Goal: Task Accomplishment & Management: Use online tool/utility

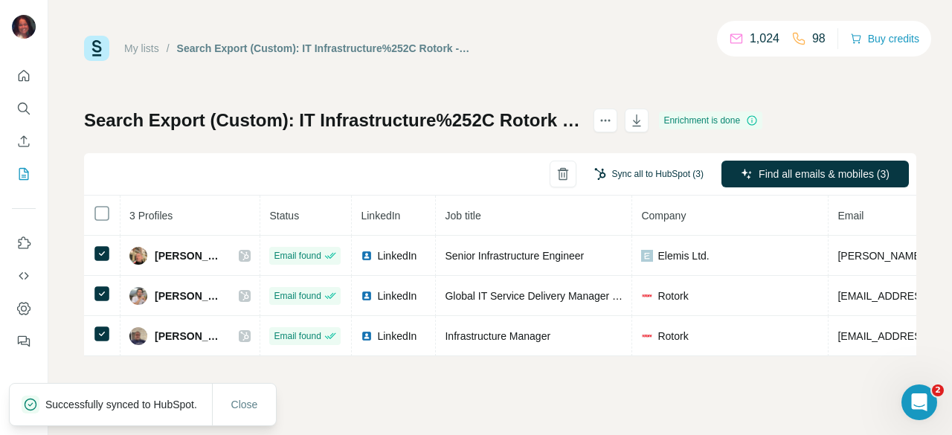
click at [657, 168] on button "Sync all to HubSpot (3)" at bounding box center [649, 174] width 130 height 22
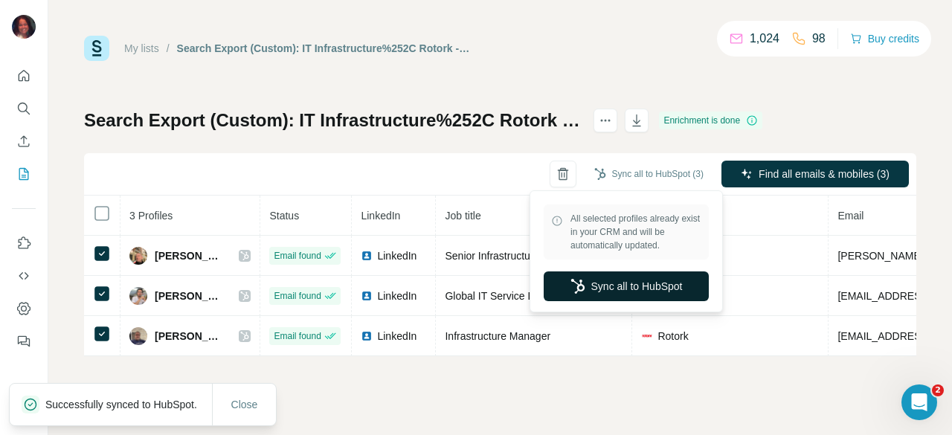
click at [603, 292] on button "Sync all to HubSpot" at bounding box center [626, 286] width 165 height 30
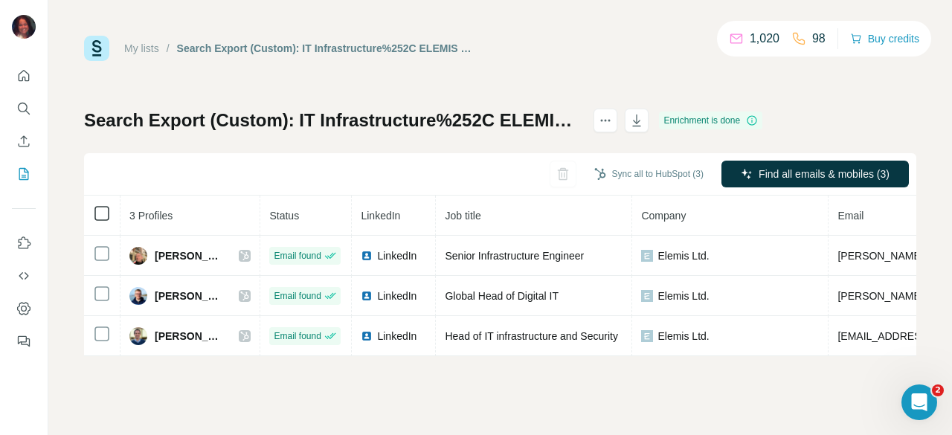
click at [109, 217] on icon at bounding box center [102, 214] width 18 height 18
click at [648, 181] on button "Sync all to HubSpot (3)" at bounding box center [649, 174] width 130 height 22
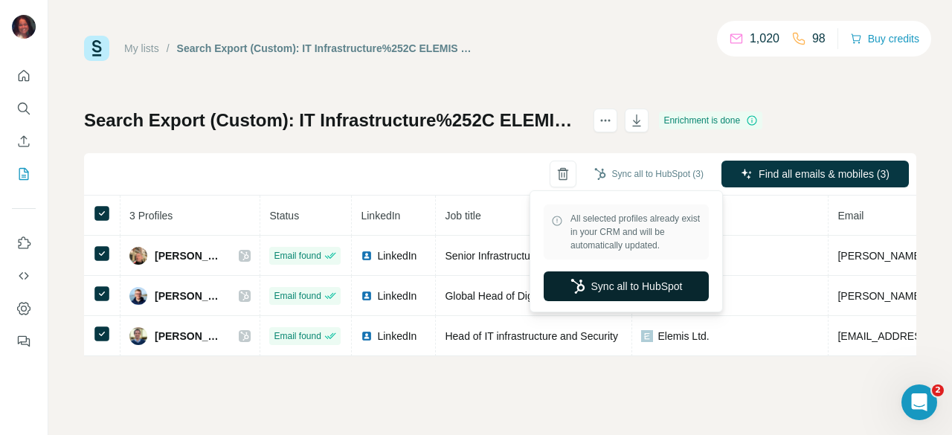
click at [626, 274] on button "Sync all to HubSpot" at bounding box center [626, 286] width 165 height 30
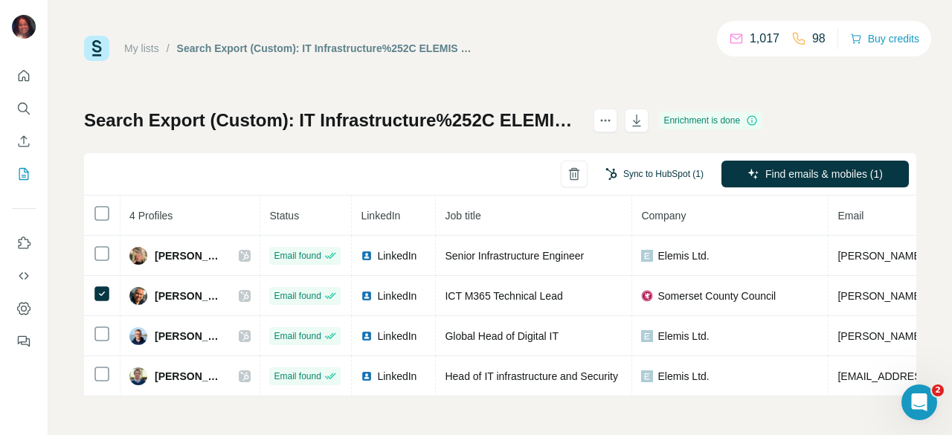
click at [652, 179] on button "Sync to HubSpot (1)" at bounding box center [654, 174] width 119 height 22
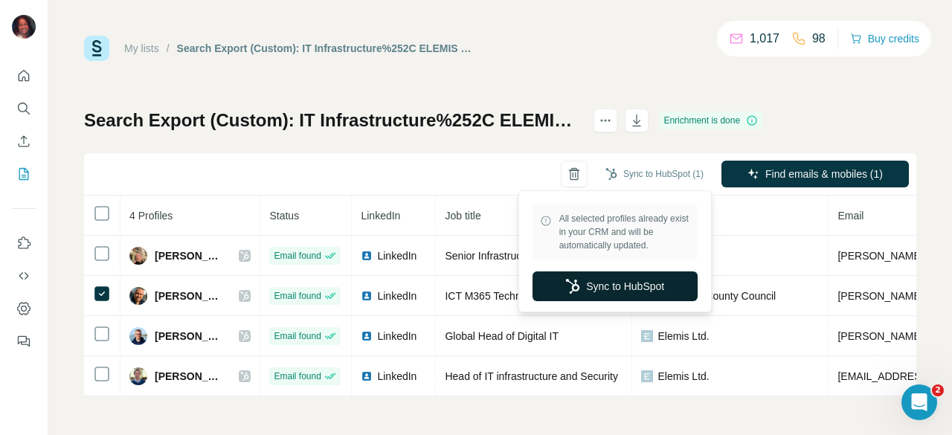
click at [610, 280] on button "Sync to HubSpot" at bounding box center [615, 286] width 165 height 30
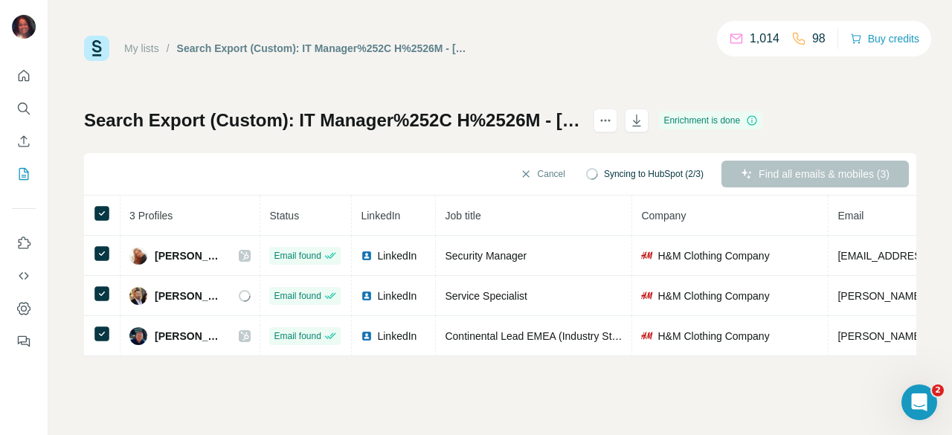
click at [634, 178] on span "Syncing to HubSpot (2/3)" at bounding box center [654, 173] width 100 height 13
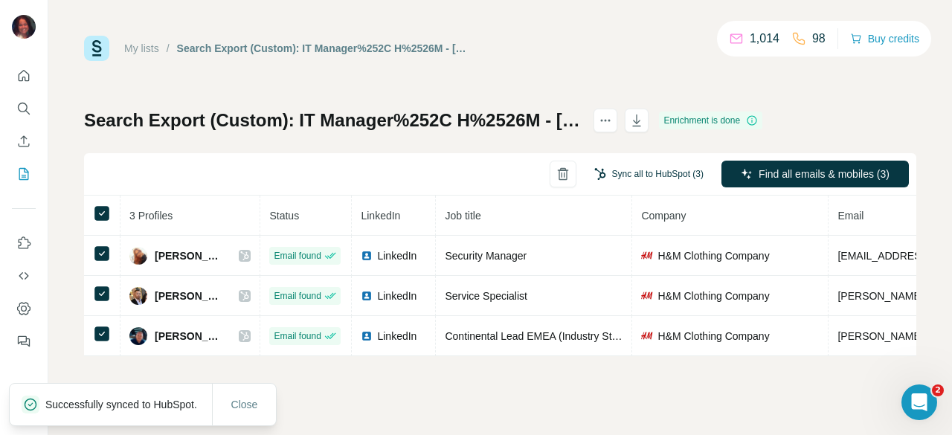
click at [637, 177] on button "Sync all to HubSpot (3)" at bounding box center [649, 174] width 130 height 22
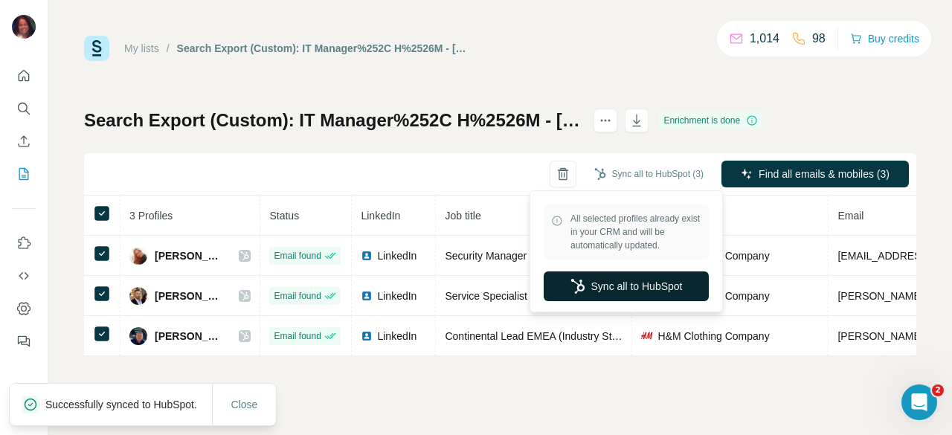
click at [620, 288] on button "Sync all to HubSpot" at bounding box center [626, 286] width 165 height 30
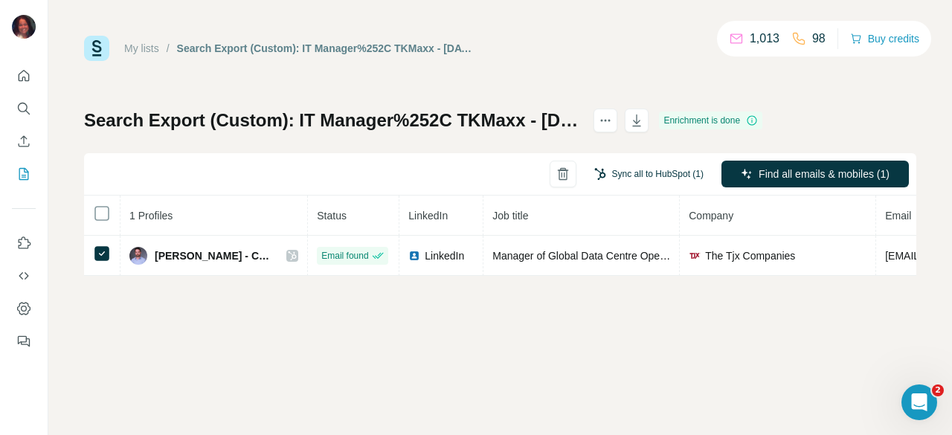
click at [657, 175] on button "Sync all to HubSpot (1)" at bounding box center [649, 174] width 130 height 22
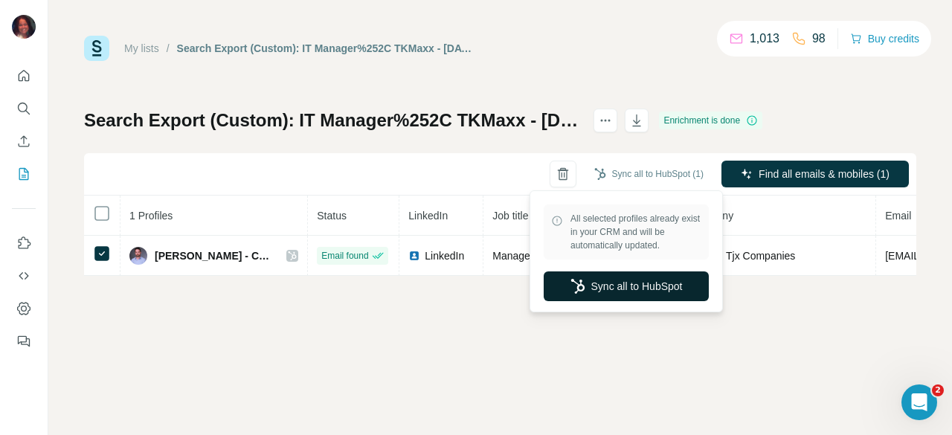
click at [635, 300] on button "Sync all to HubSpot" at bounding box center [626, 286] width 165 height 30
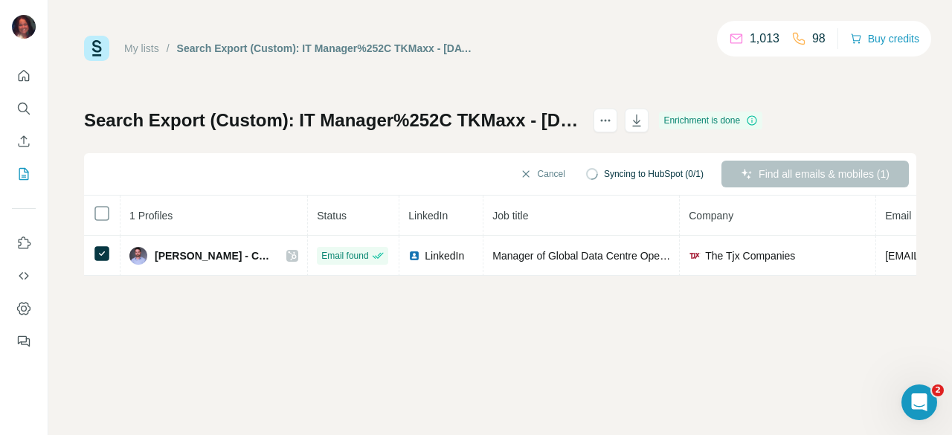
click at [629, 290] on div "My lists / Search Export (Custom): IT Manager%252C TKMaxx - [DATE] 09:03 1,013 …" at bounding box center [500, 217] width 904 height 435
